Goal: Download file/media

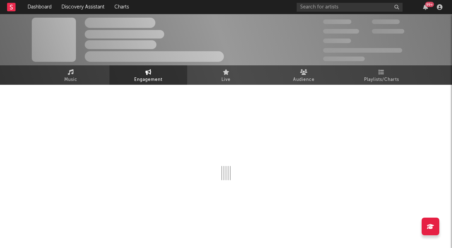
select select "1w"
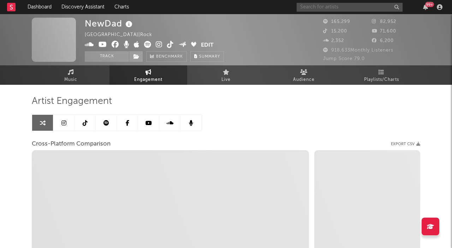
click at [343, 5] on input "text" at bounding box center [350, 7] width 106 height 9
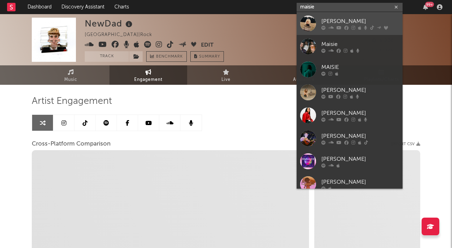
type input "maisie"
click at [343, 19] on div "Maisie Peters" at bounding box center [360, 21] width 78 height 8
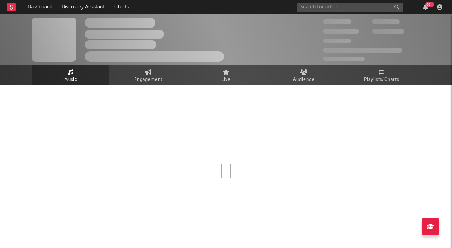
select select "6m"
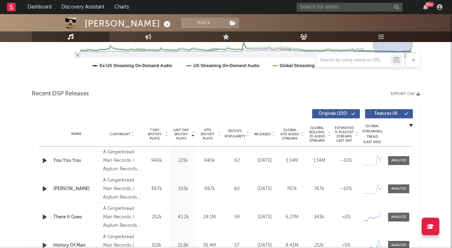
scroll to position [213, 0]
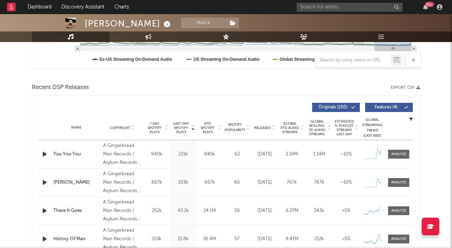
click at [402, 89] on button "Export CSV" at bounding box center [405, 87] width 29 height 4
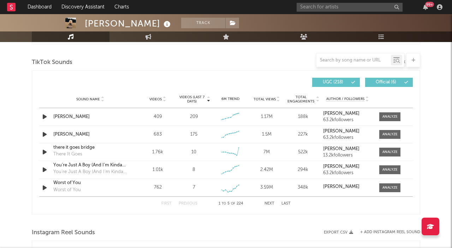
scroll to position [423, 0]
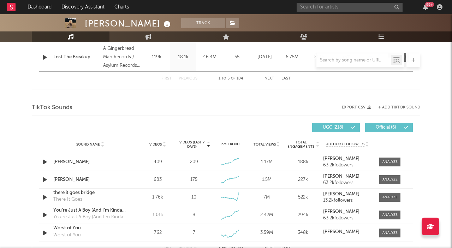
click at [422, 89] on div "Maisie Peters Track United Kingdom | Pop Edit Track Benchmark Summary 766,296 6…" at bounding box center [226, 125] width 452 height 1066
click at [366, 107] on button "Export CSV" at bounding box center [356, 107] width 29 height 4
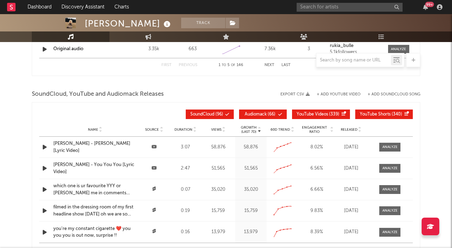
scroll to position [782, 0]
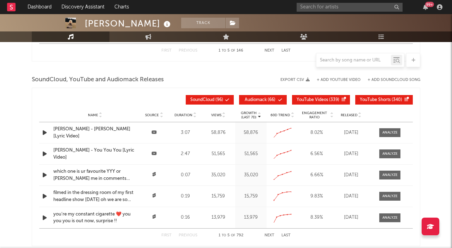
click at [307, 79] on icon "button" at bounding box center [308, 80] width 4 height 4
